Goal: Transaction & Acquisition: Purchase product/service

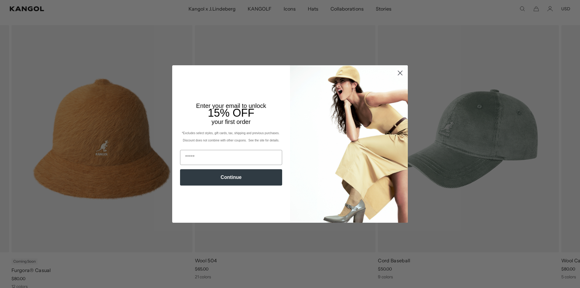
scroll to position [302, 0]
click at [400, 102] on img "POPUP Form" at bounding box center [349, 143] width 118 height 157
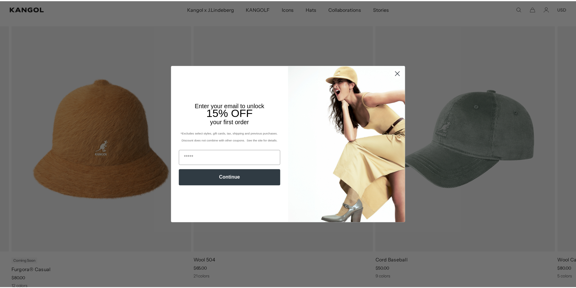
scroll to position [0, 125]
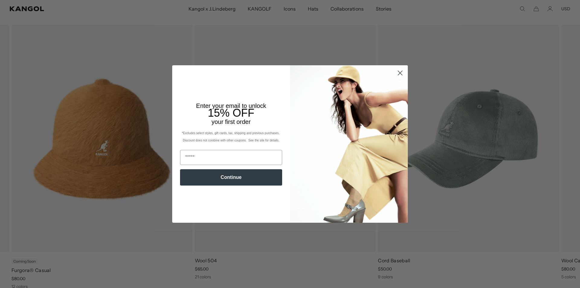
click at [399, 73] on circle "Close dialog" at bounding box center [400, 73] width 10 height 10
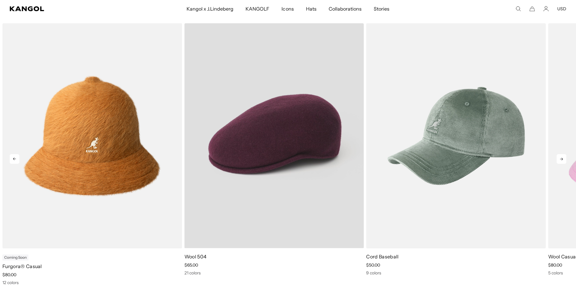
click at [293, 138] on video "Wool 504" at bounding box center [274, 135] width 180 height 225
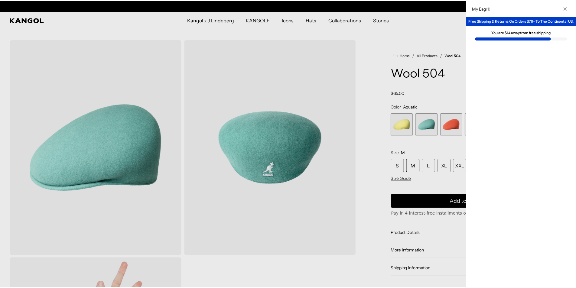
scroll to position [0, 125]
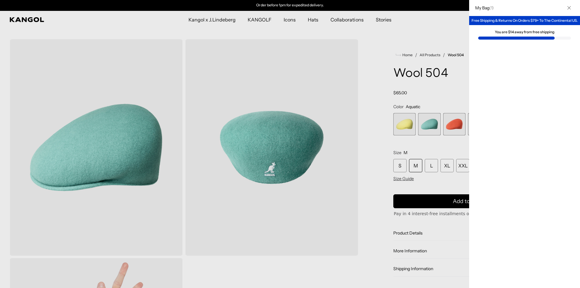
click at [419, 131] on div at bounding box center [290, 144] width 580 height 288
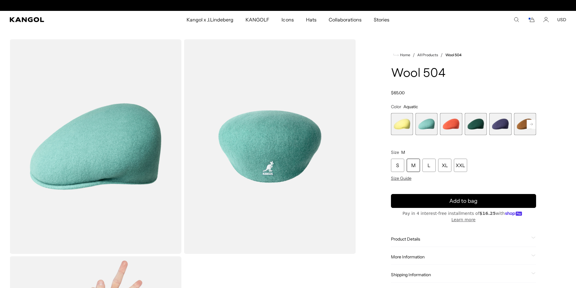
click at [416, 166] on div "M" at bounding box center [413, 165] width 13 height 13
click at [421, 137] on variant-selects "Color Aquatic Previous Next Butter Chiffon Variant sold out or unavailable Aqua…" at bounding box center [463, 142] width 145 height 77
click at [422, 131] on span "2 of 21" at bounding box center [426, 124] width 22 height 22
